Goal: Navigation & Orientation: Find specific page/section

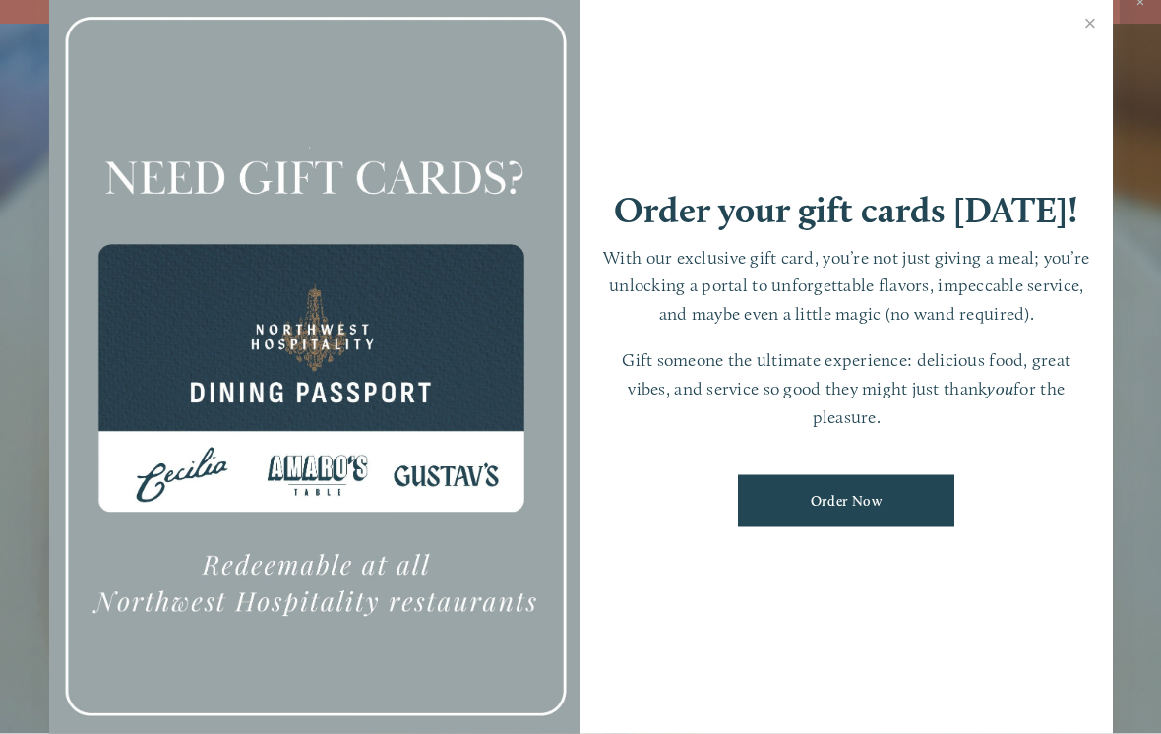
scroll to position [18, 0]
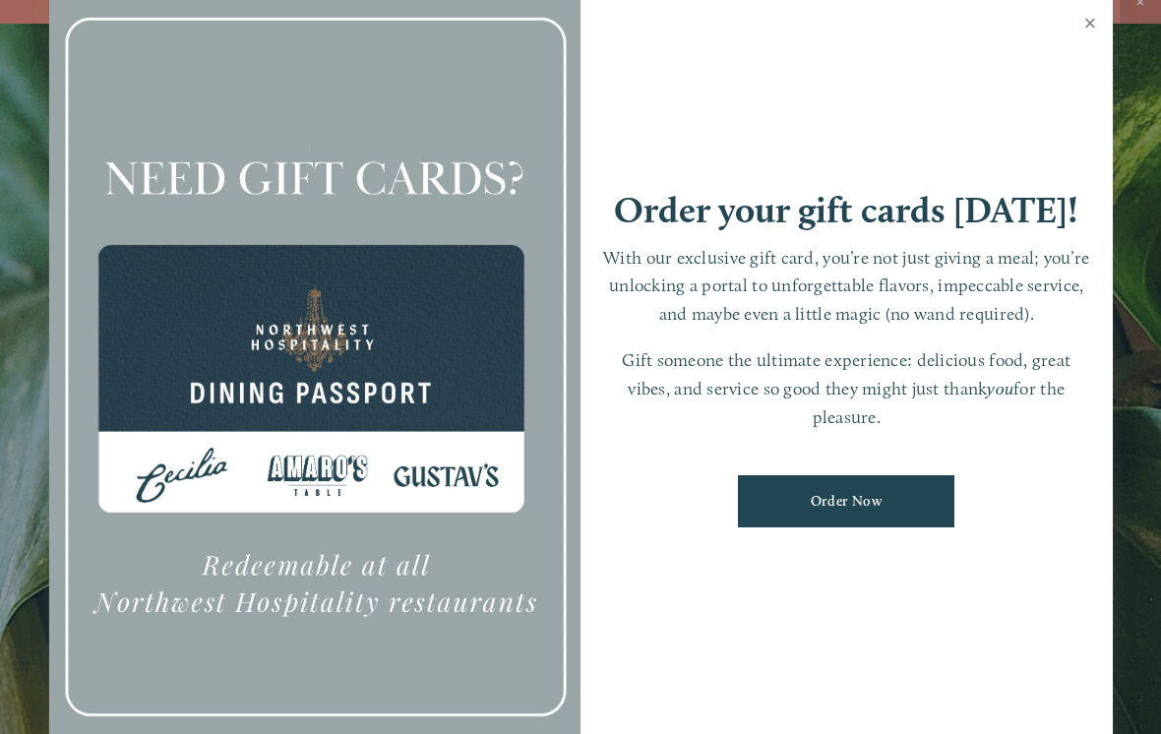
click at [1084, 53] on link "Close" at bounding box center [1091, 25] width 38 height 55
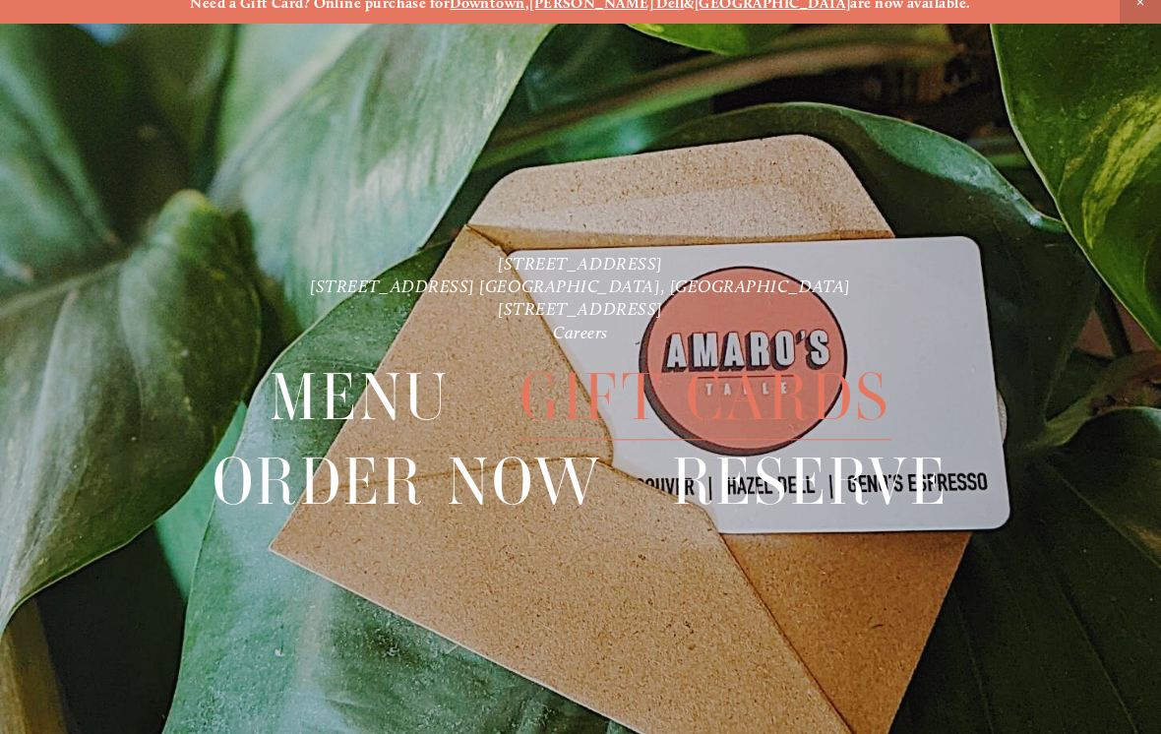
click at [1137, 33] on div at bounding box center [580, 367] width 1161 height 734
click at [1139, 8] on span "Close Announcement" at bounding box center [1140, 2] width 41 height 41
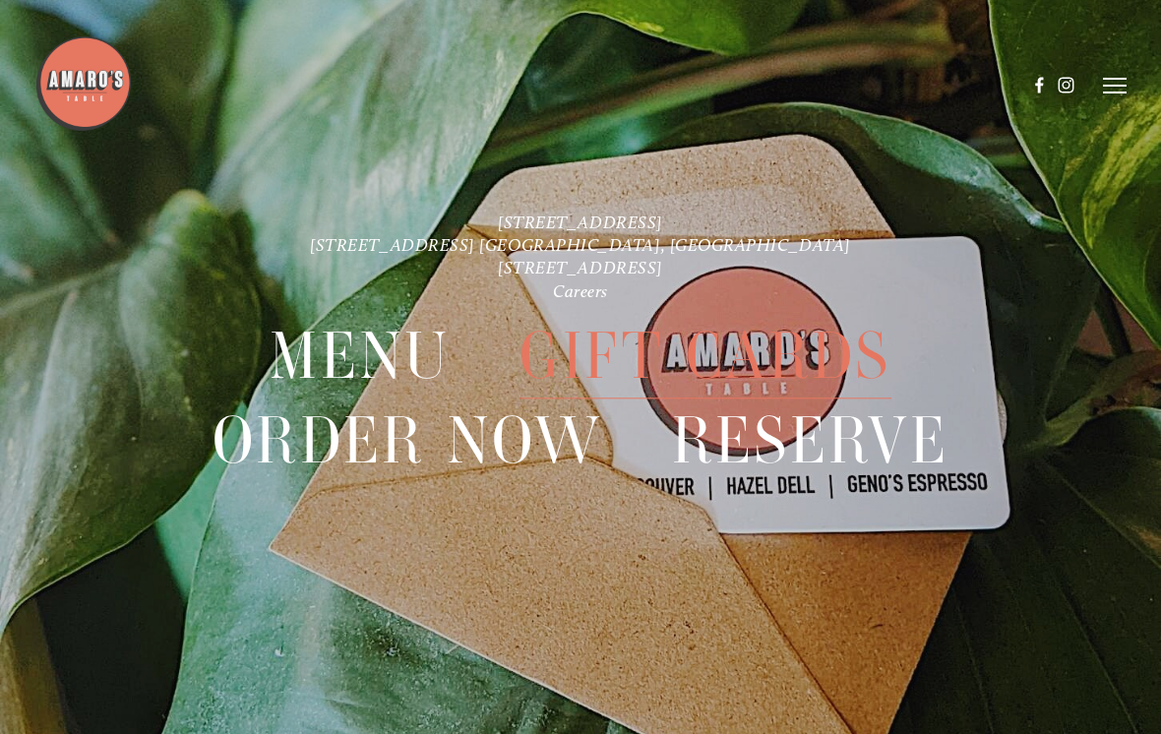
scroll to position [0, 0]
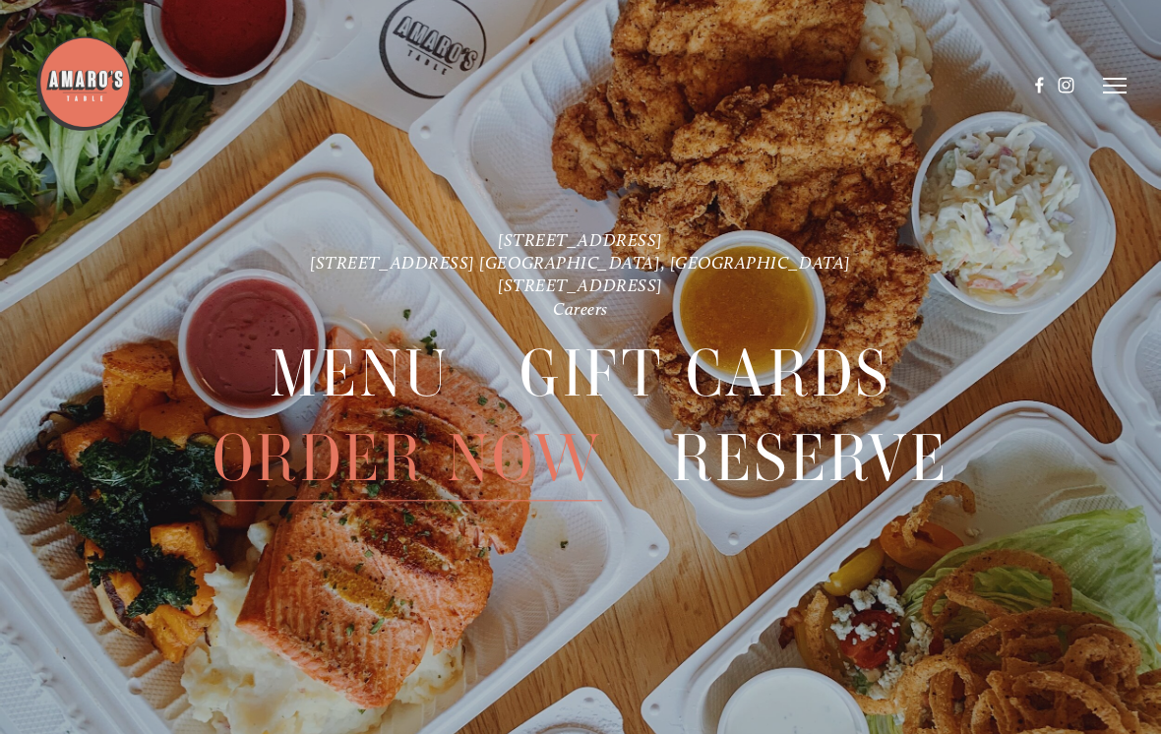
click at [1112, 82] on icon at bounding box center [1115, 86] width 24 height 18
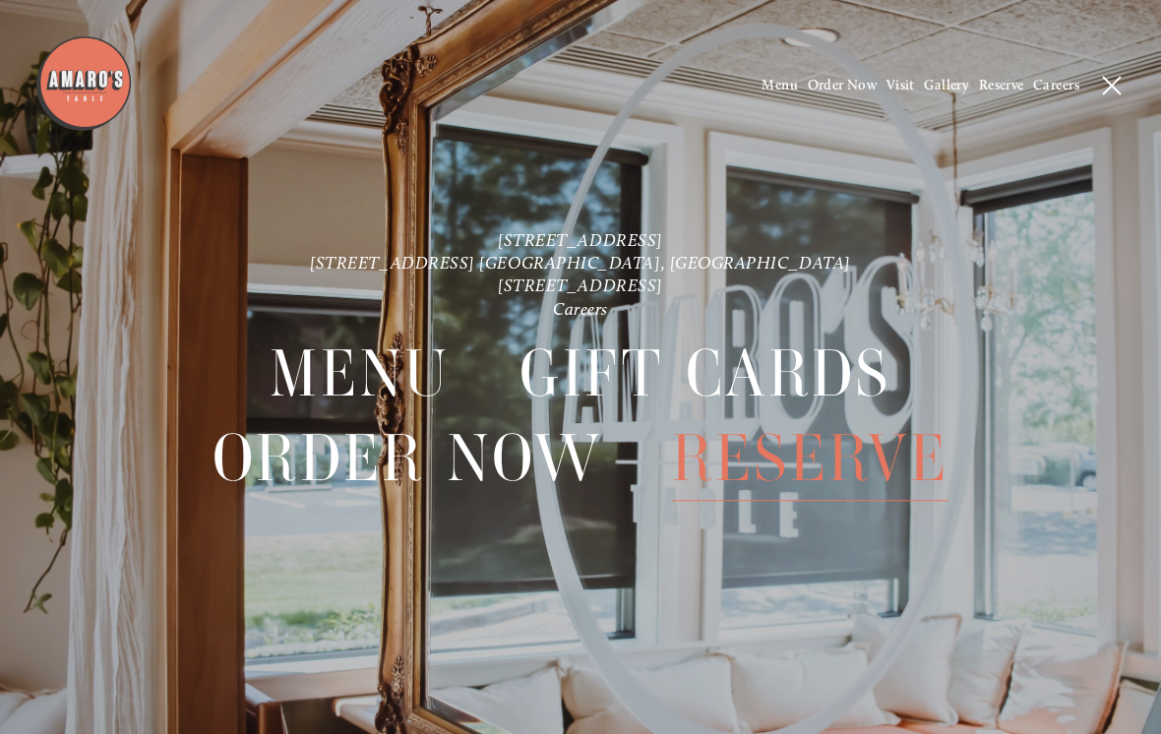
click at [1113, 91] on icon at bounding box center [1112, 86] width 18 height 18
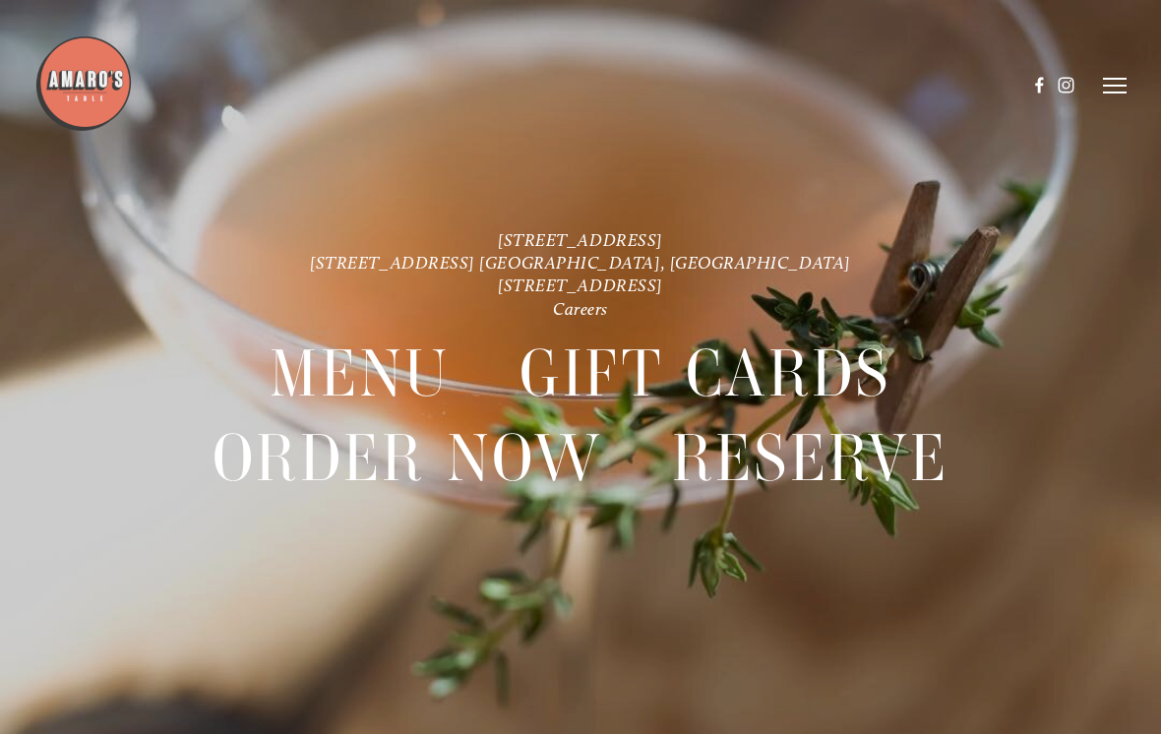
click at [1097, 94] on header "Menu Order Now Visit Gallery 0" at bounding box center [579, 85] width 1091 height 171
click at [1118, 77] on icon at bounding box center [1115, 86] width 24 height 18
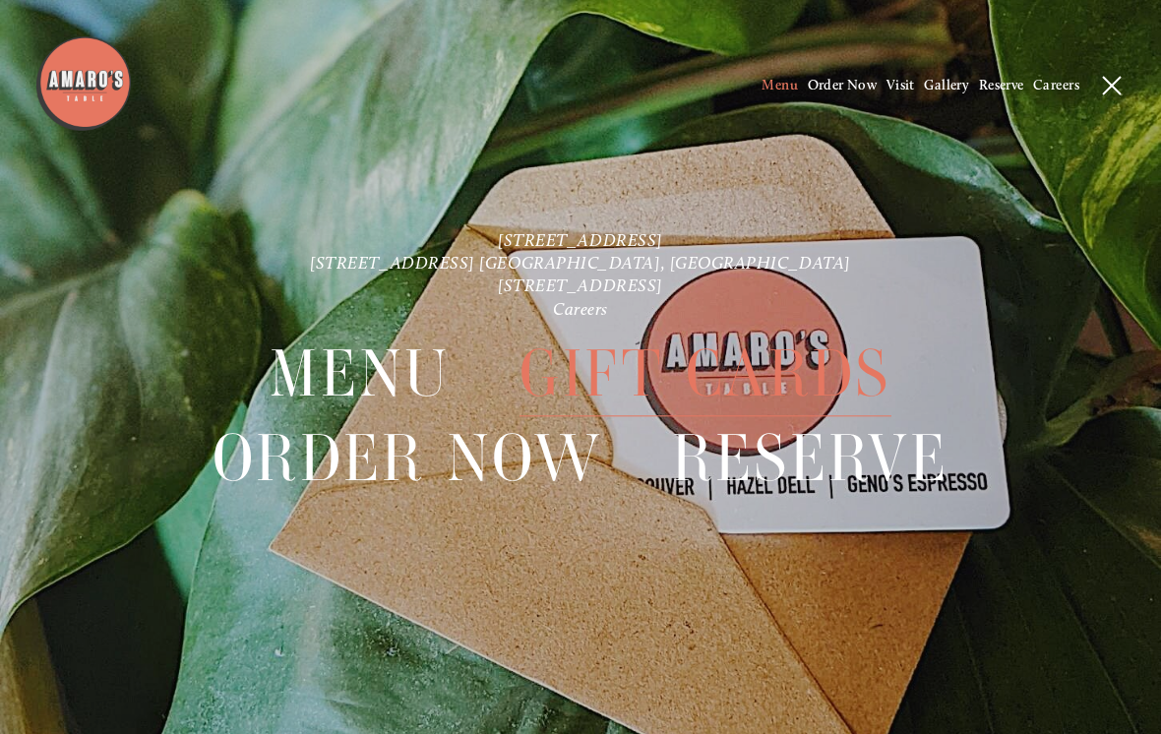
click at [762, 92] on span "Menu" at bounding box center [780, 85] width 36 height 17
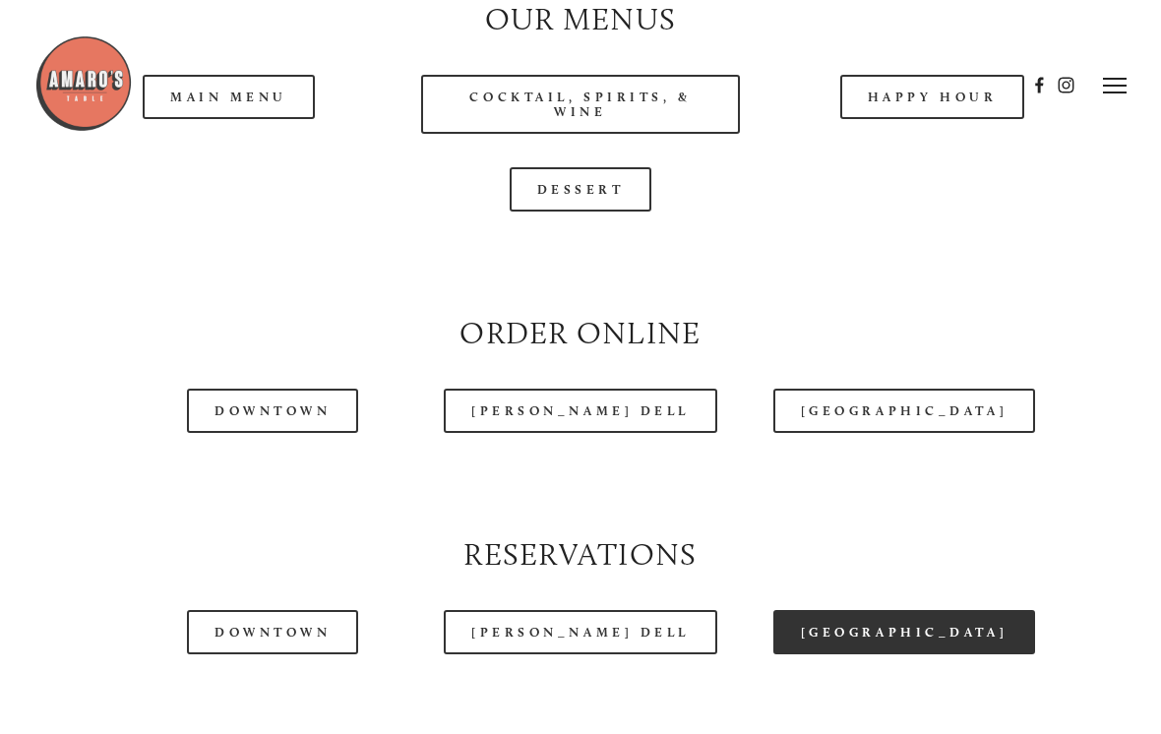
scroll to position [1773, 0]
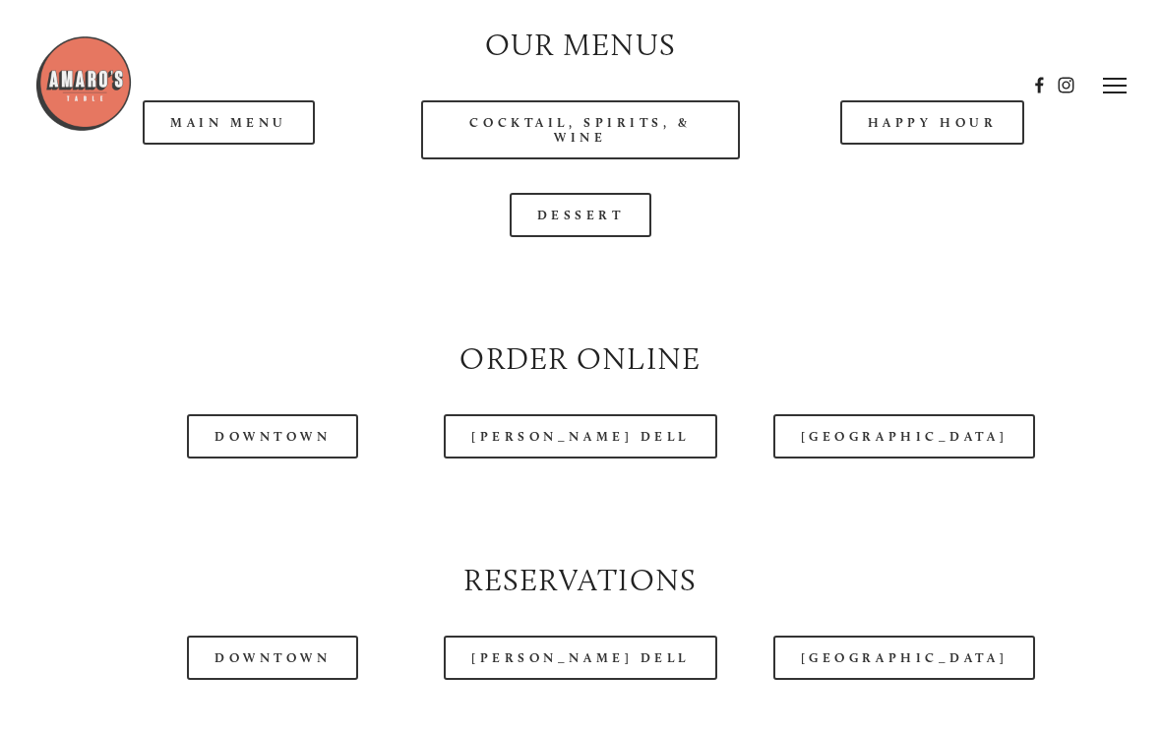
click at [202, 145] on header "Menu Order Now Visit Gallery 0" at bounding box center [579, 85] width 1091 height 171
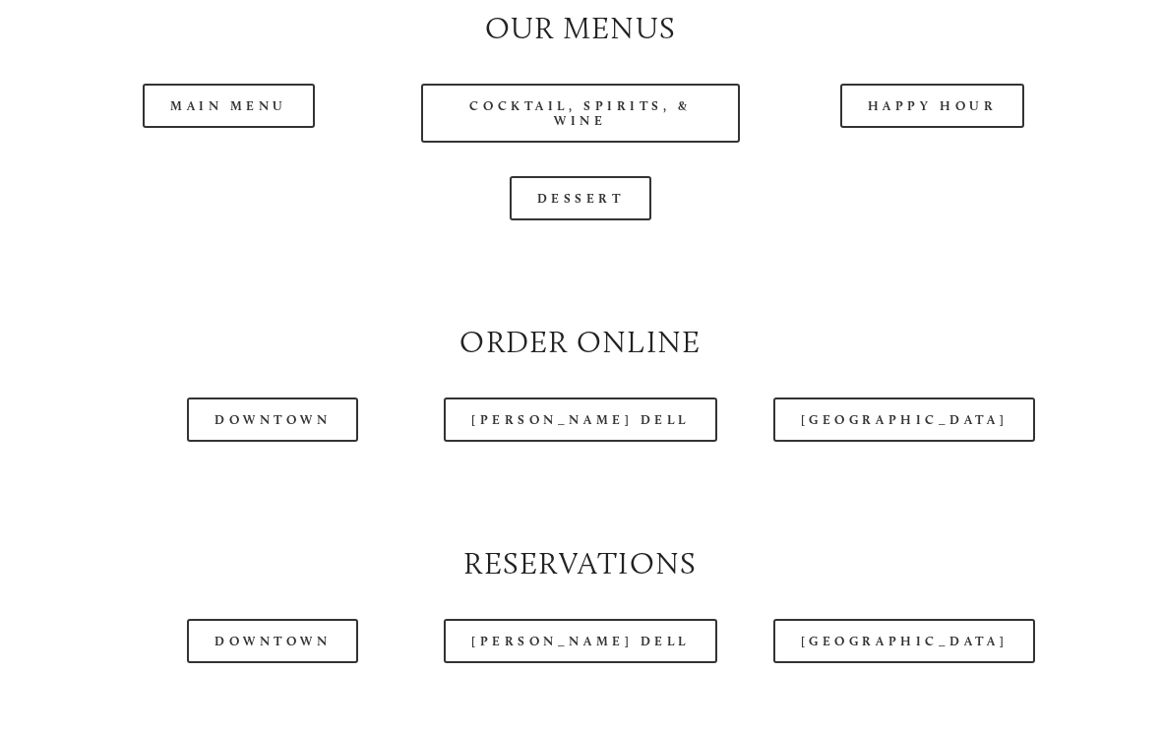
scroll to position [1790, 0]
click at [209, 134] on div at bounding box center [530, 84] width 992 height 101
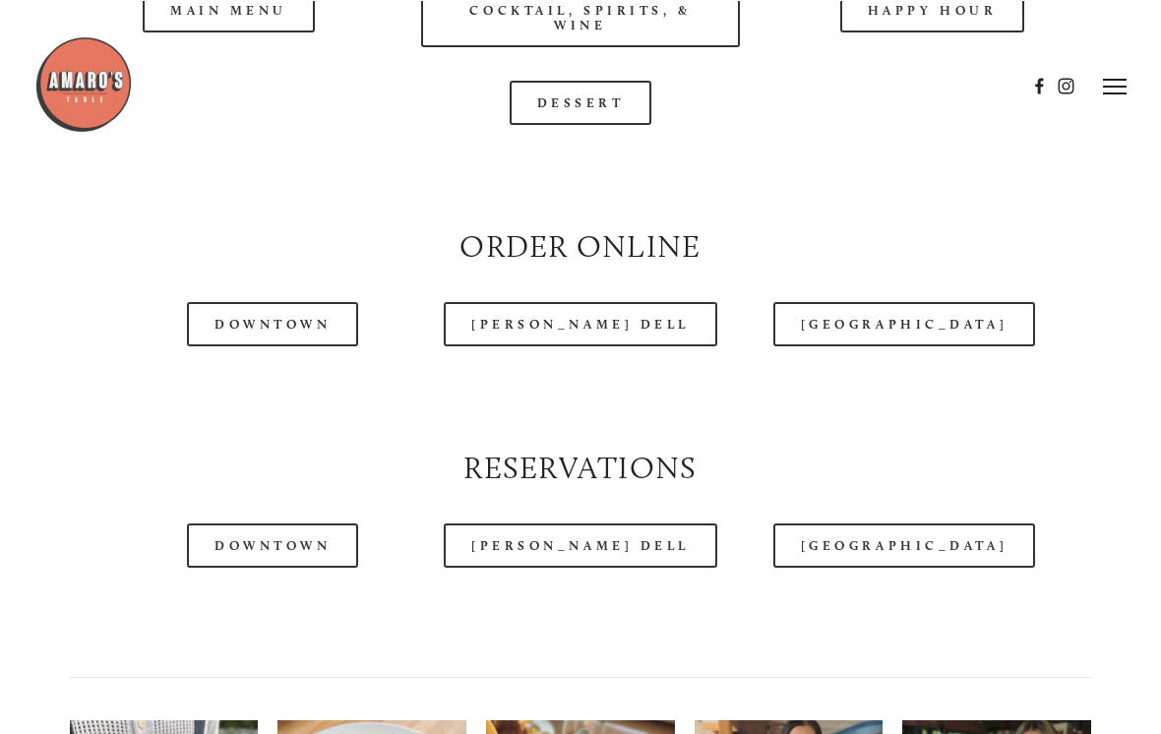
scroll to position [1886, 0]
click at [309, 345] on link "Downtown" at bounding box center [272, 324] width 171 height 44
